Goal: Obtain resource: Download file/media

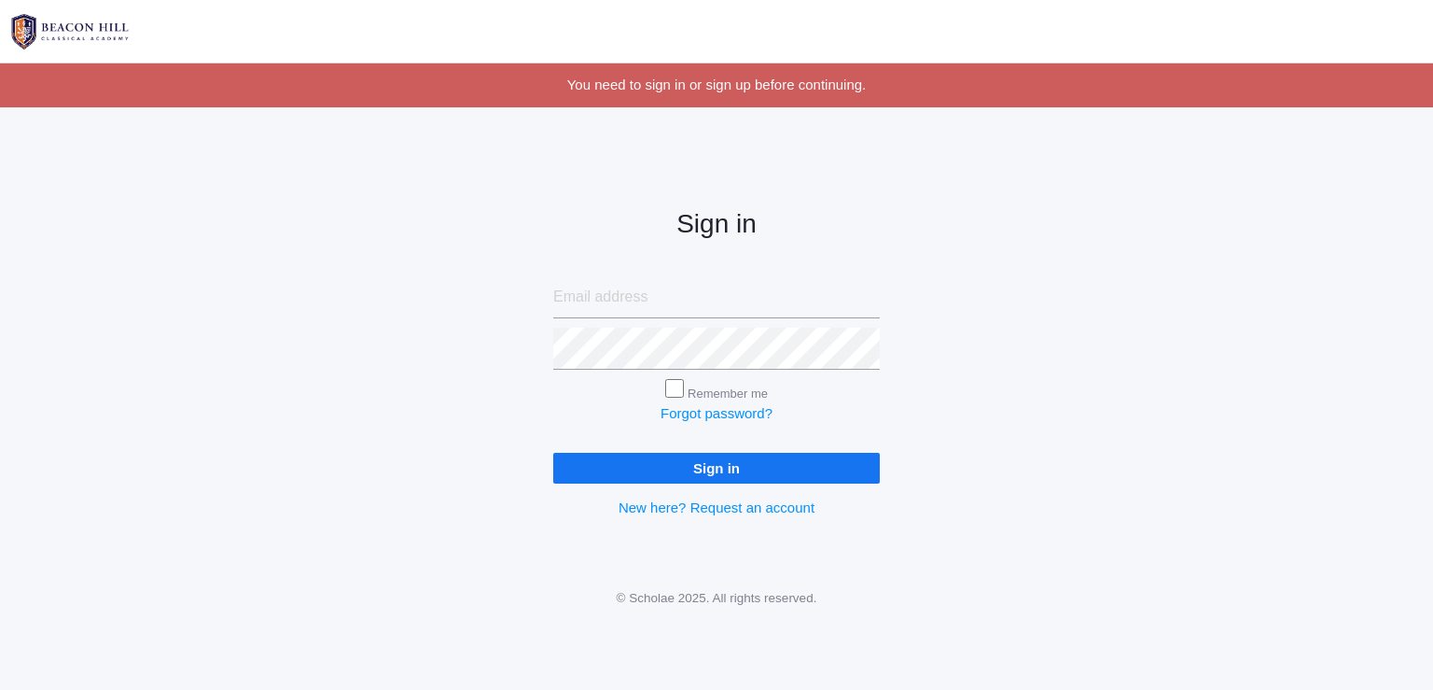
type input "sandyv828@gmail.com"
click at [767, 466] on input "Sign in" at bounding box center [716, 468] width 327 height 31
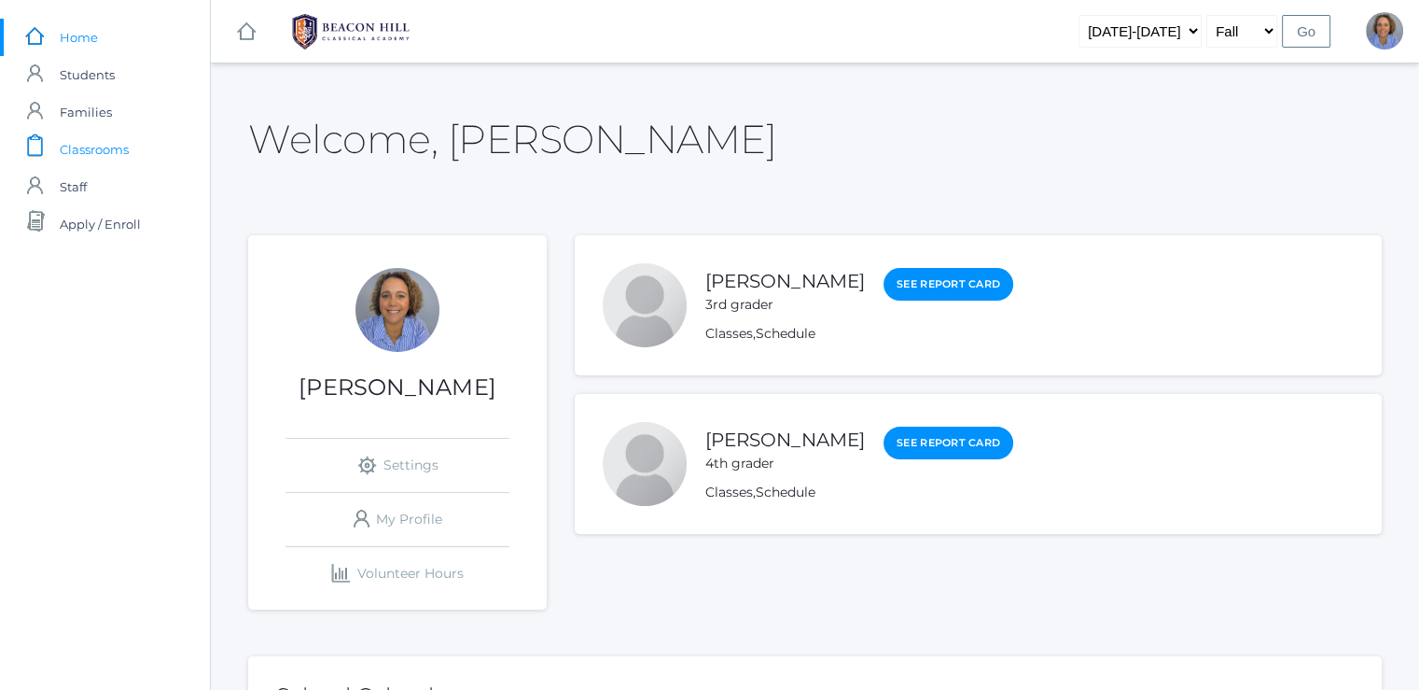
click at [96, 146] on span "Classrooms" at bounding box center [94, 149] width 69 height 37
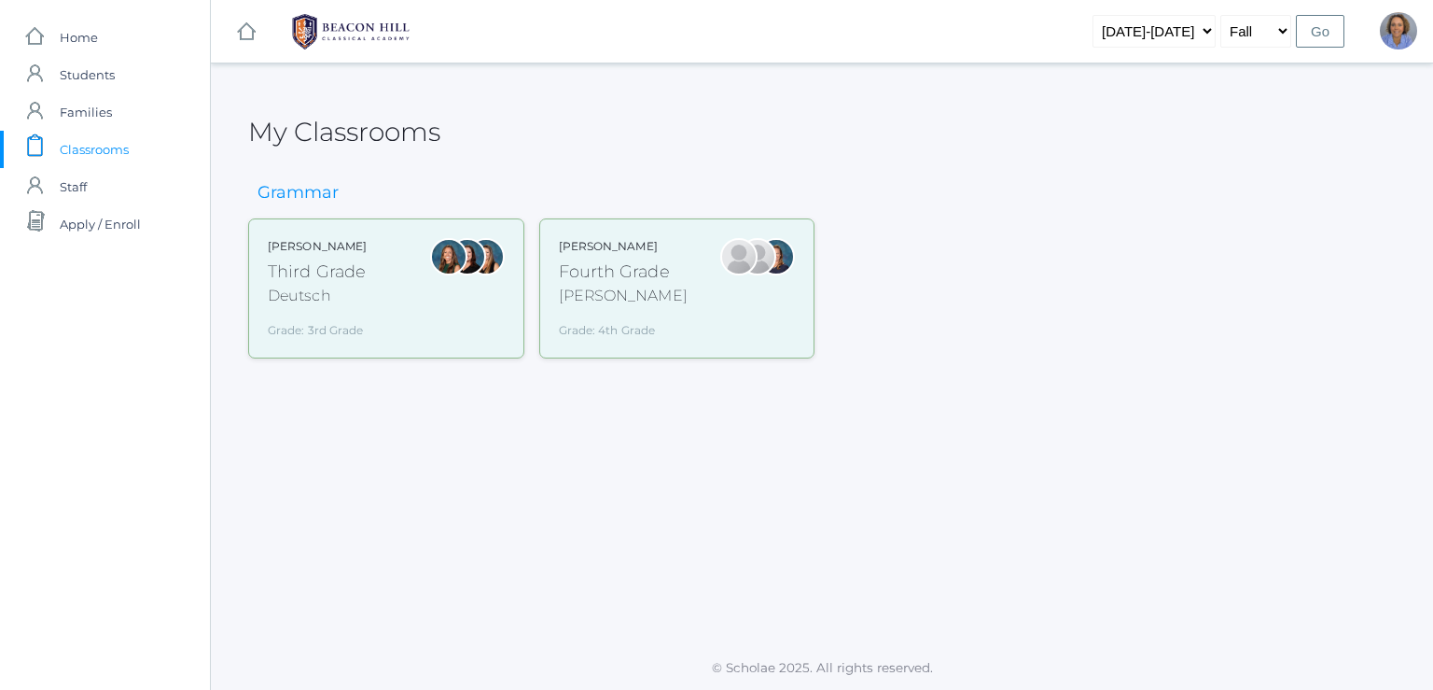
click at [403, 298] on div "Andrea Deutsch Third Grade Deutsch Grade: 3rd Grade 03LA" at bounding box center [386, 288] width 237 height 101
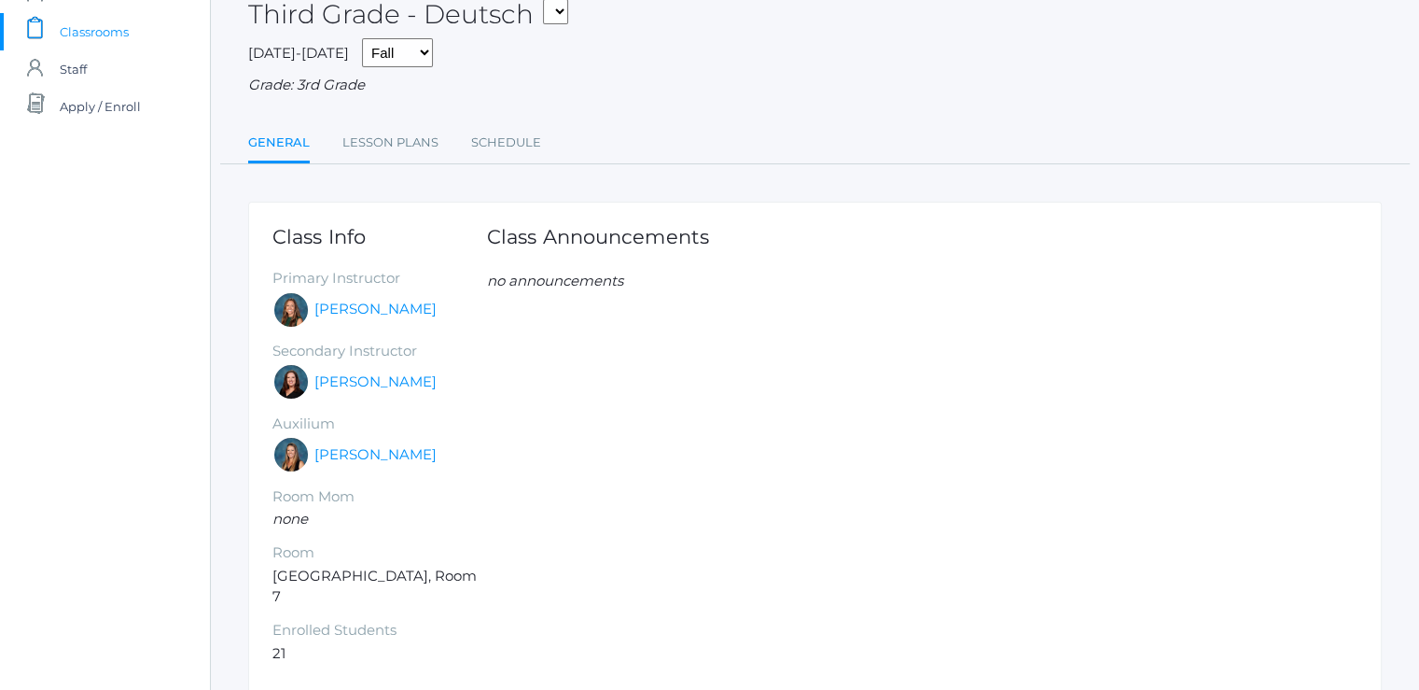
scroll to position [181, 0]
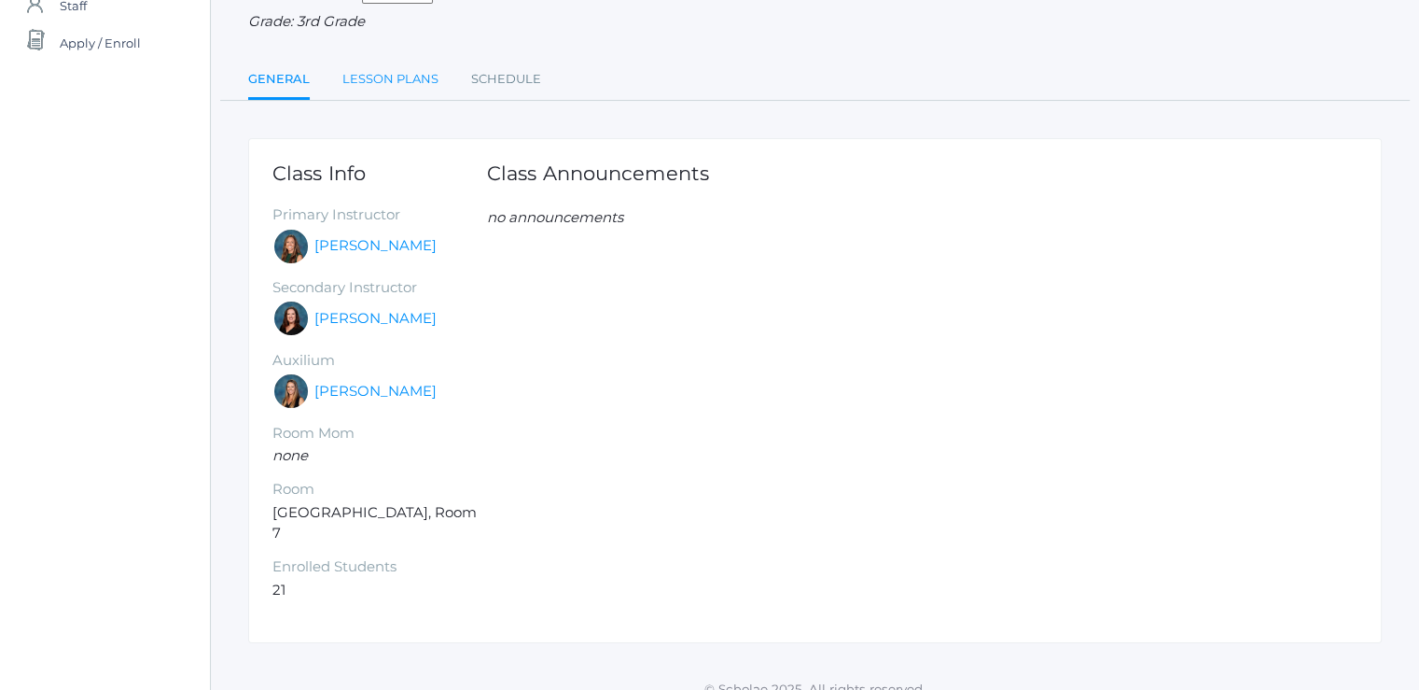
click at [405, 83] on link "Lesson Plans" at bounding box center [390, 79] width 96 height 37
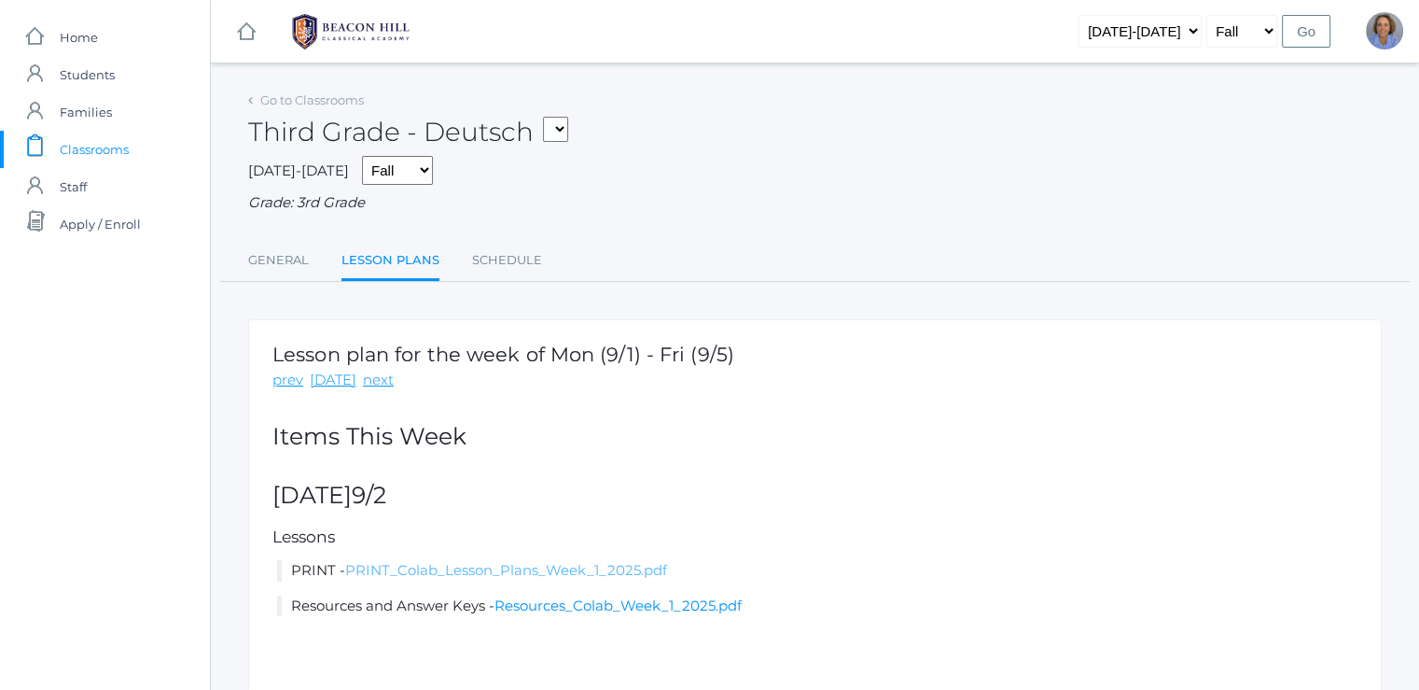
click at [593, 569] on link "PRINT_Colab_Lesson_Plans_Week_1_2025.pdf" at bounding box center [506, 570] width 322 height 18
click at [315, 112] on div "Third Grade - Deutsch Third Grade - Deutsch Fourth Grade - Chaffin" at bounding box center [815, 121] width 1134 height 69
click at [315, 104] on link "Go to Classrooms" at bounding box center [312, 99] width 104 height 15
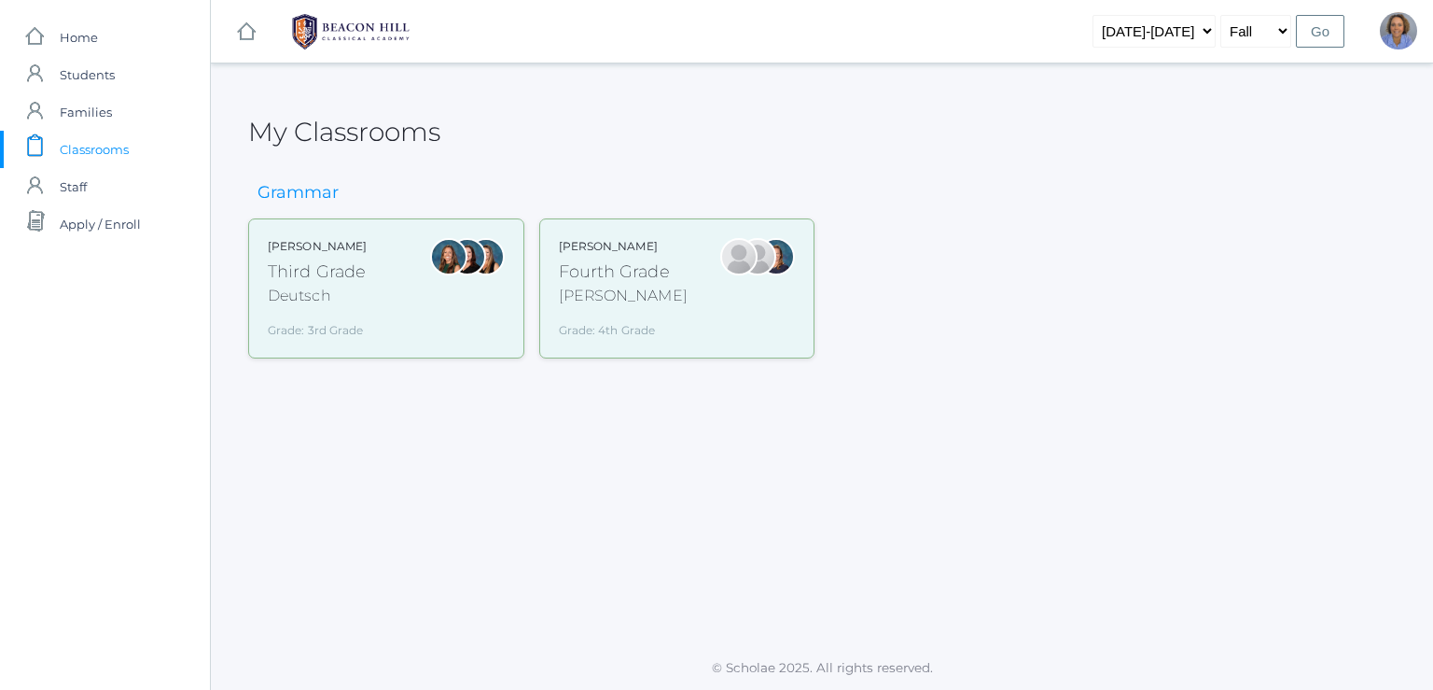
click at [621, 260] on div "Fourth Grade" at bounding box center [623, 271] width 129 height 25
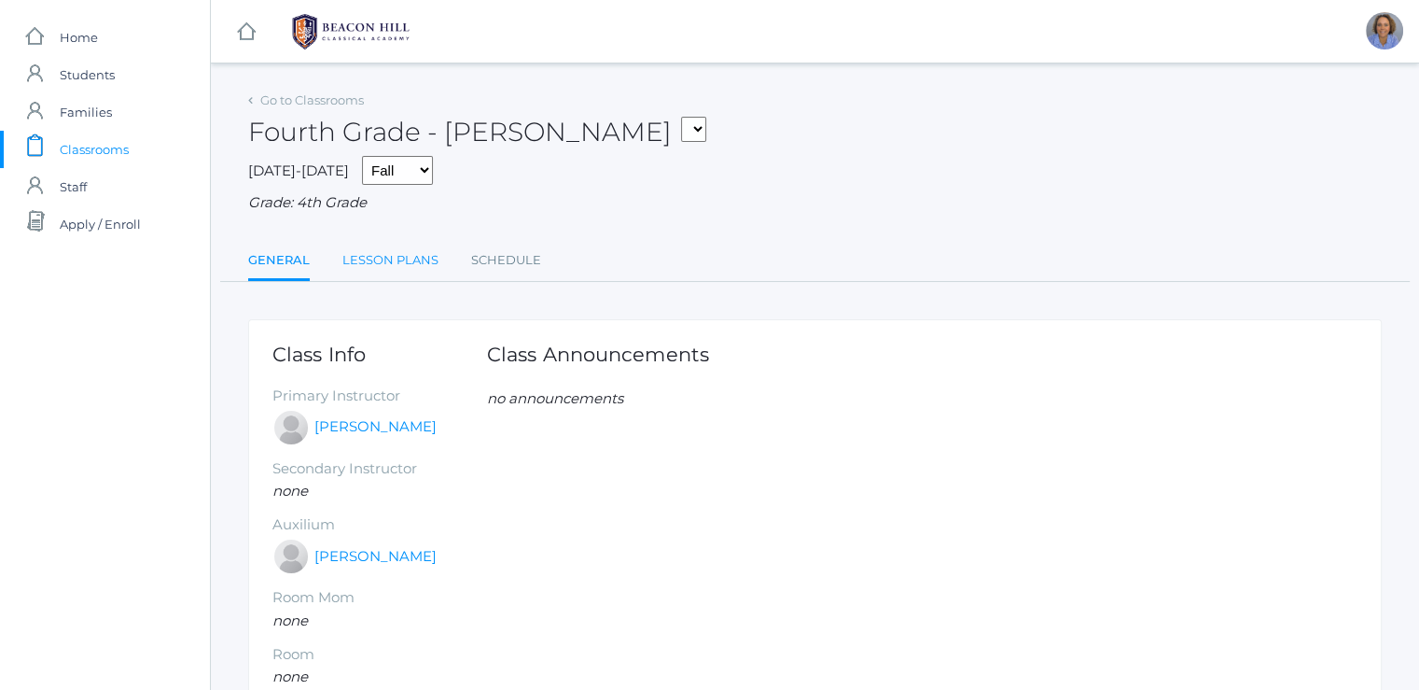
click at [392, 272] on link "Lesson Plans" at bounding box center [390, 260] width 96 height 37
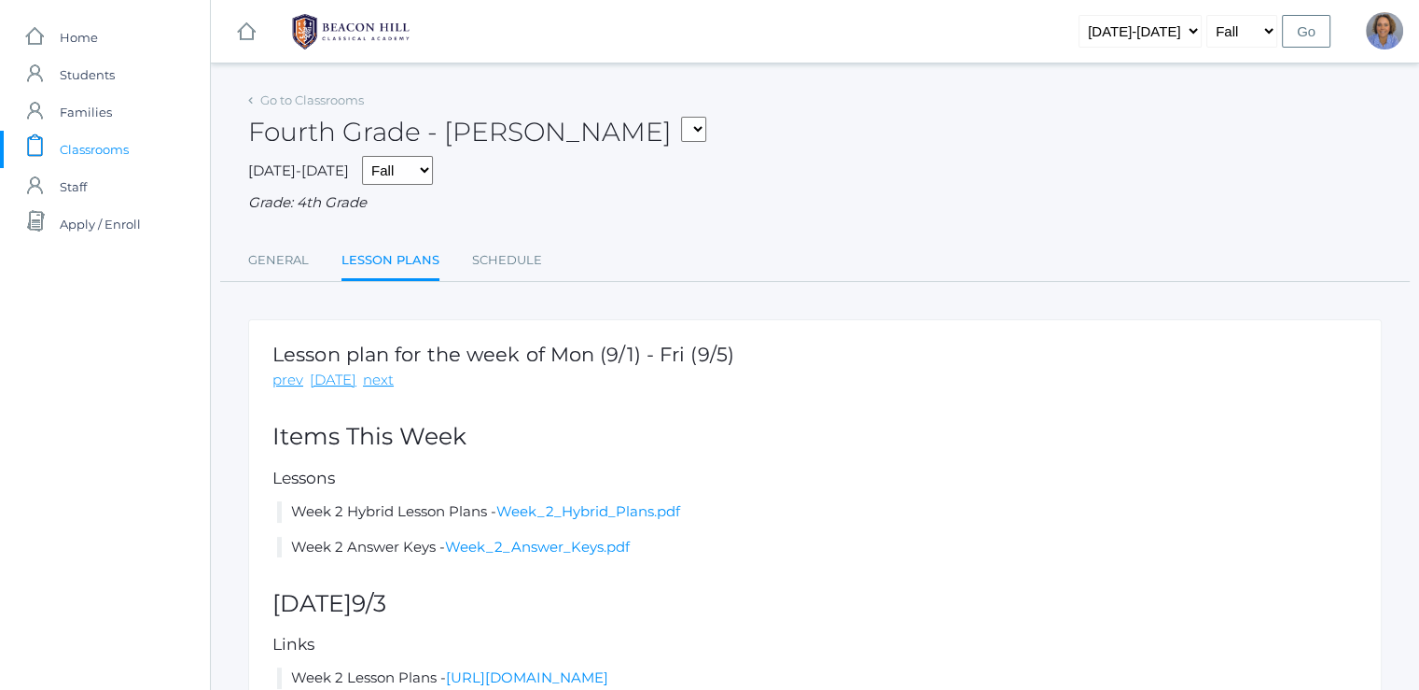
click at [534, 462] on div "Lesson plan for the week of Mon (9/1) - Fri (9/5) prev [DATE] next Items This W…" at bounding box center [815, 654] width 1134 height 671
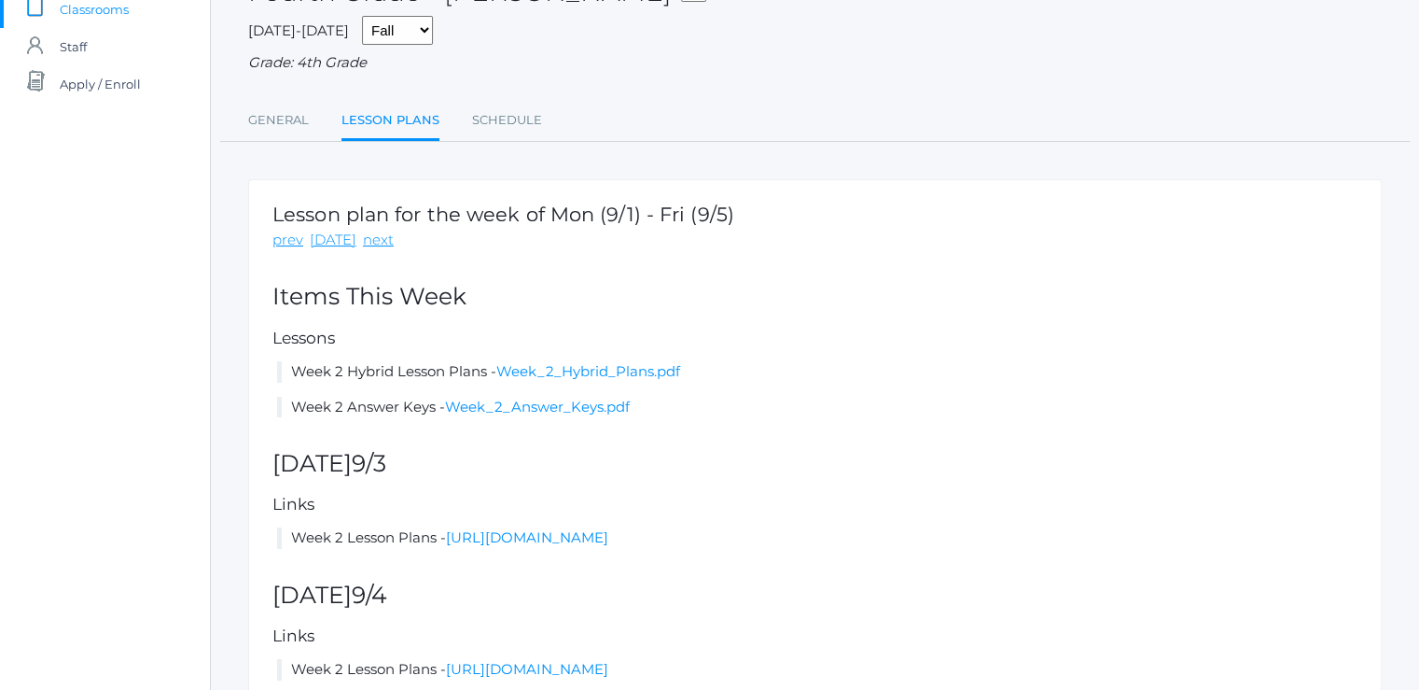
scroll to position [149, 0]
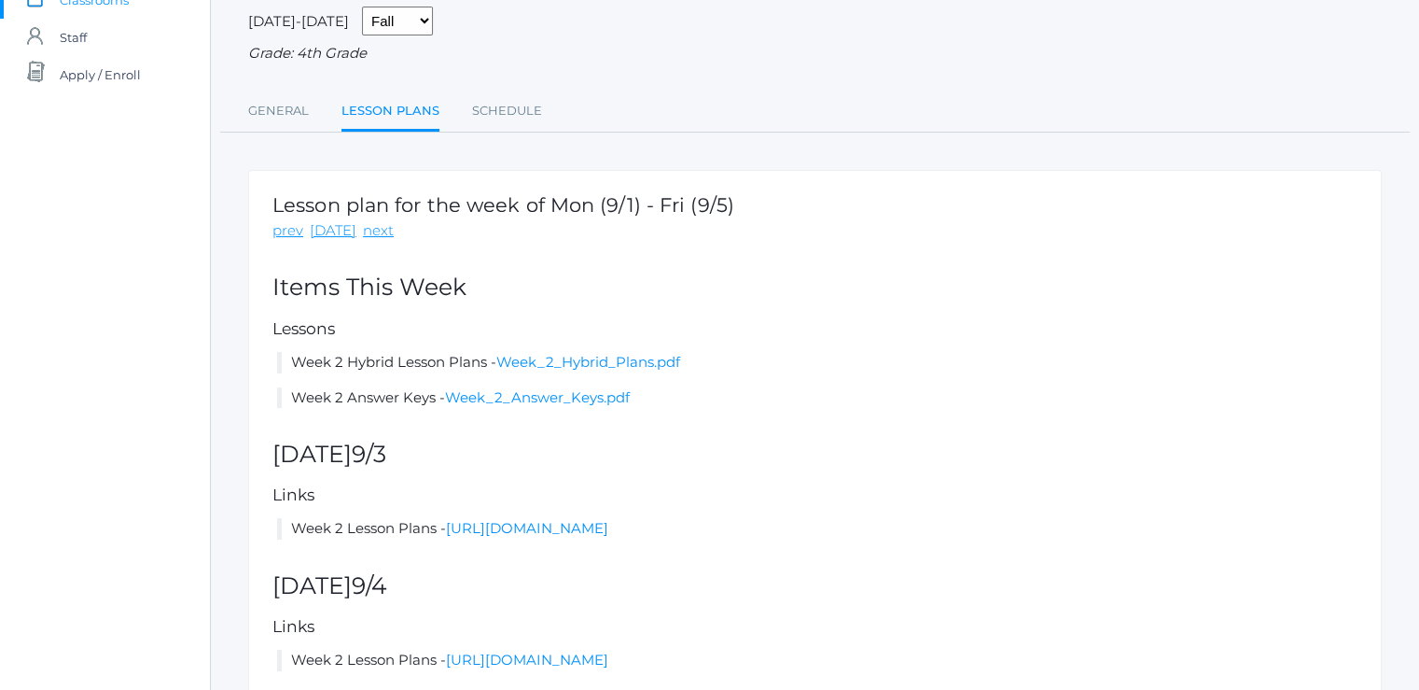
click at [565, 372] on li "Week 2 Hybrid Lesson Plans - Week_2_Hybrid_Plans.pdf" at bounding box center [817, 362] width 1081 height 21
click at [564, 369] on link "Week_2_Hybrid_Plans.pdf" at bounding box center [588, 362] width 184 height 18
click at [539, 369] on link "Week_2_Hybrid_Plans.pdf" at bounding box center [588, 362] width 184 height 18
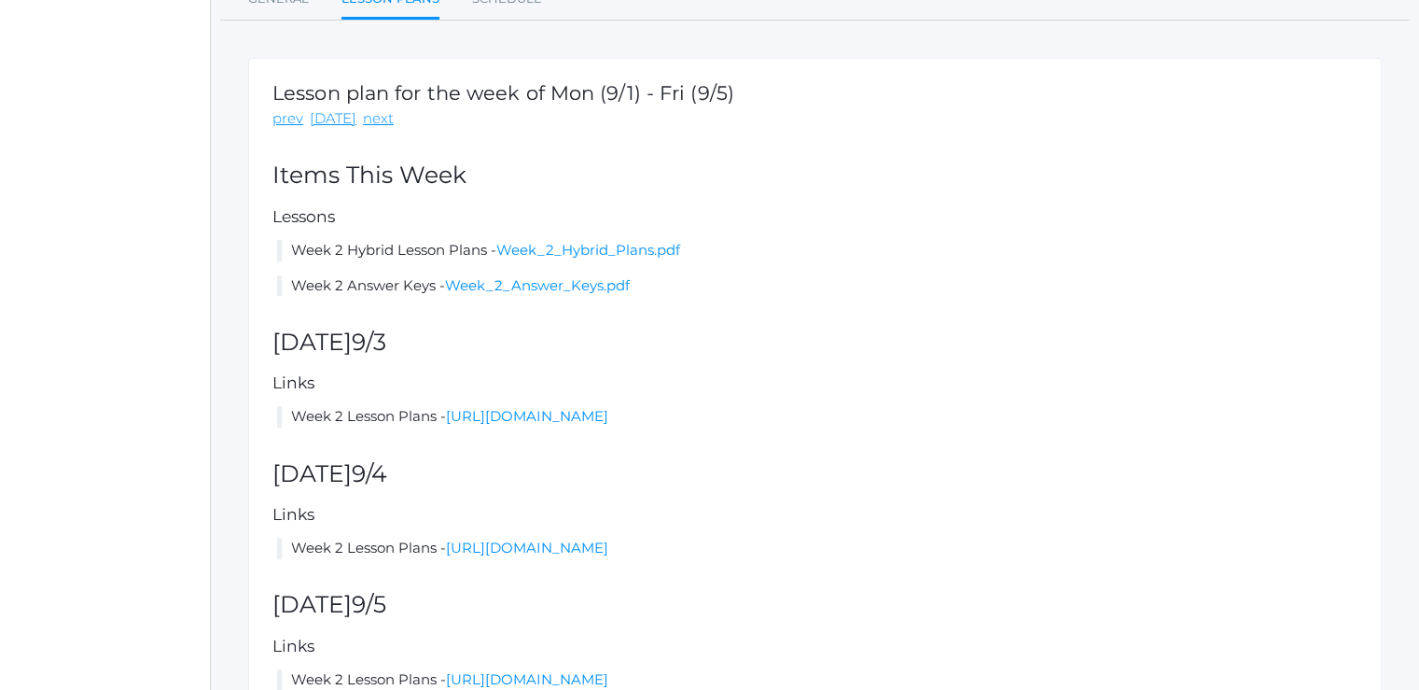
scroll to position [299, 0]
